Goal: Transaction & Acquisition: Purchase product/service

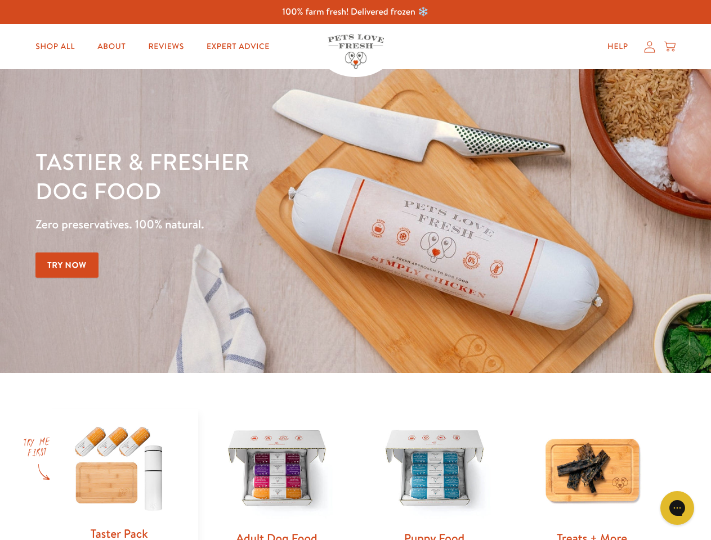
click at [355, 270] on div "Tastier & fresher dog food Zero preservatives. 100% natural. Try Now" at bounding box center [248, 221] width 427 height 149
click at [677, 508] on icon "Gorgias live chat" at bounding box center [676, 507] width 11 height 11
